Goal: Task Accomplishment & Management: Complete application form

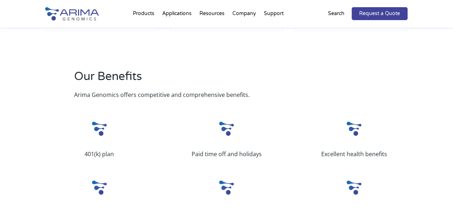
scroll to position [234, 0]
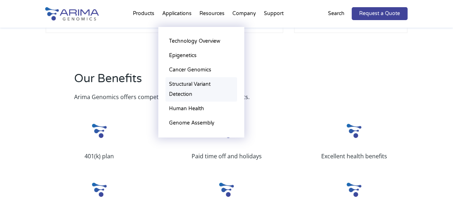
click at [193, 83] on link "Structural Variant Detection" at bounding box center [201, 89] width 72 height 24
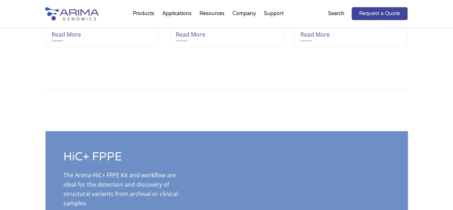
scroll to position [1721, 0]
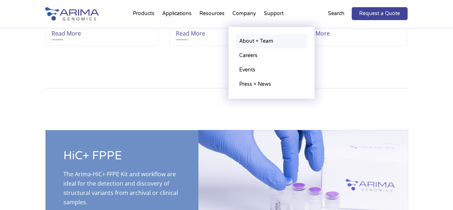
click at [256, 40] on link "About + Team" at bounding box center [272, 41] width 72 height 14
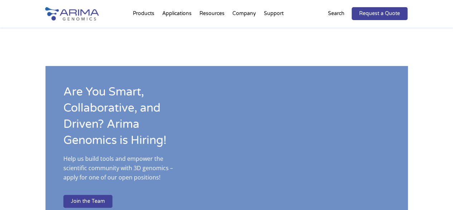
scroll to position [1089, 0]
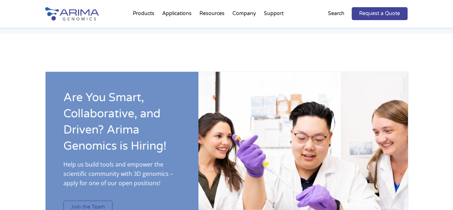
click at [90, 200] on link "Join the Team" at bounding box center [87, 206] width 49 height 13
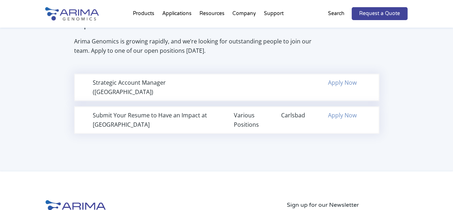
scroll to position [490, 0]
click at [341, 111] on link "Apply Now" at bounding box center [342, 115] width 29 height 8
